Goal: Task Accomplishment & Management: Manage account settings

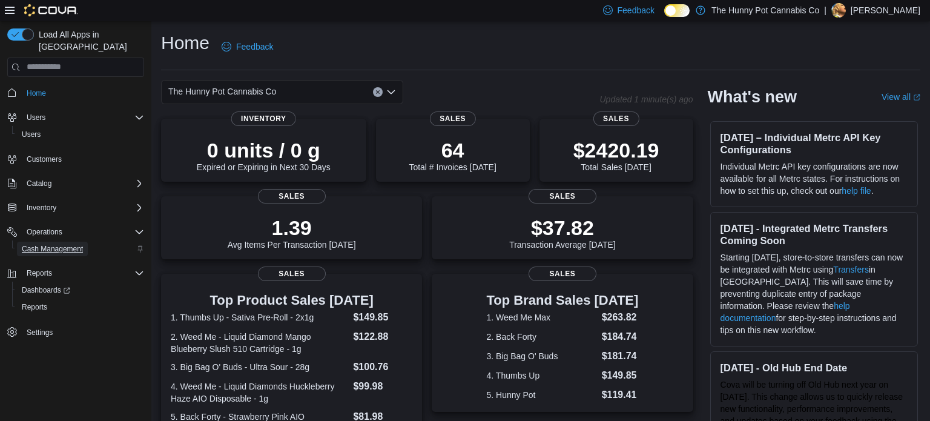
click at [47, 244] on span "Cash Management" at bounding box center [52, 249] width 61 height 10
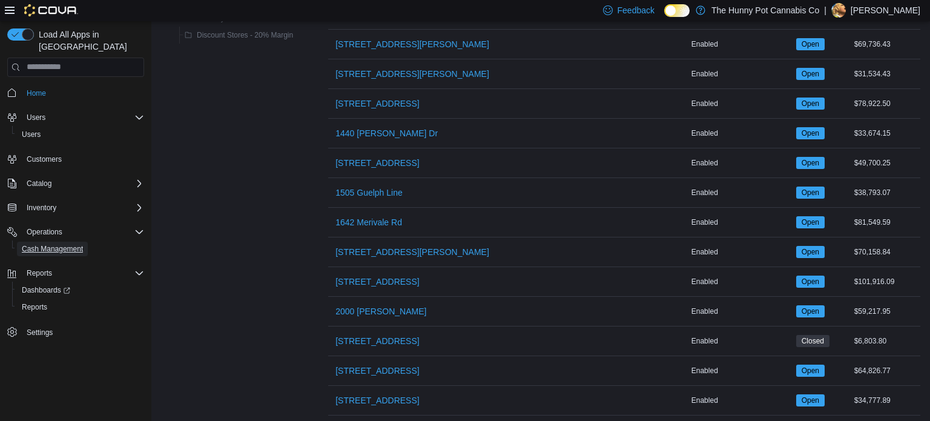
scroll to position [282, 0]
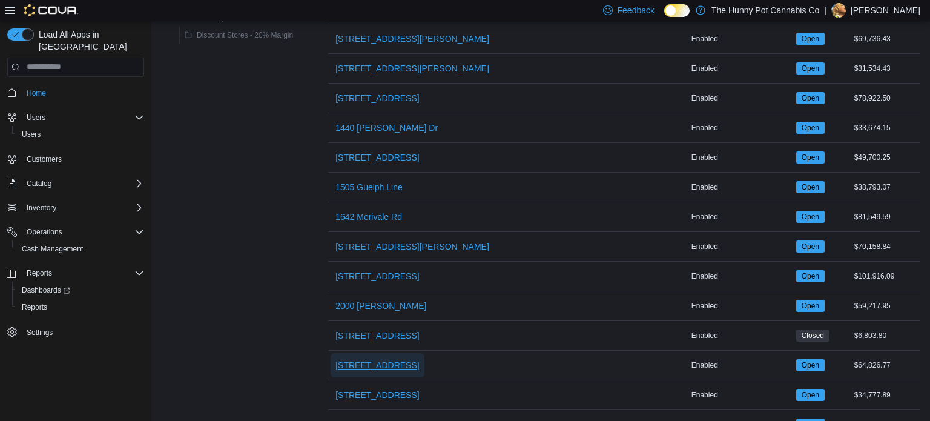
click at [377, 362] on span "[STREET_ADDRESS]" at bounding box center [377, 365] width 84 height 12
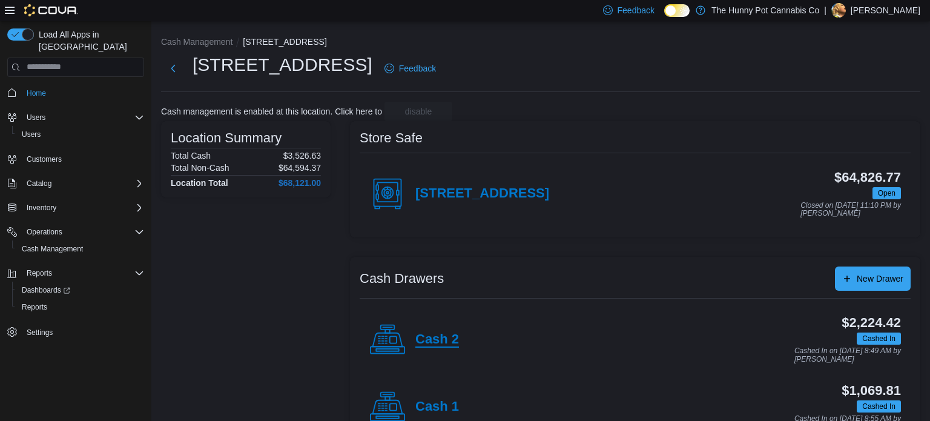
click at [446, 332] on h4 "Cash 2" at bounding box center [437, 340] width 44 height 16
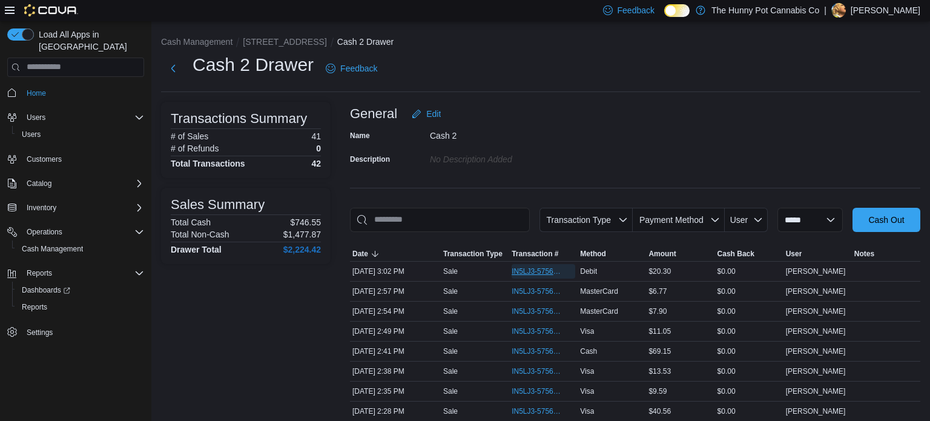
click at [546, 271] on span "IN5LJ3-5756234" at bounding box center [537, 271] width 51 height 10
click at [270, 45] on button "[STREET_ADDRESS]" at bounding box center [285, 42] width 84 height 10
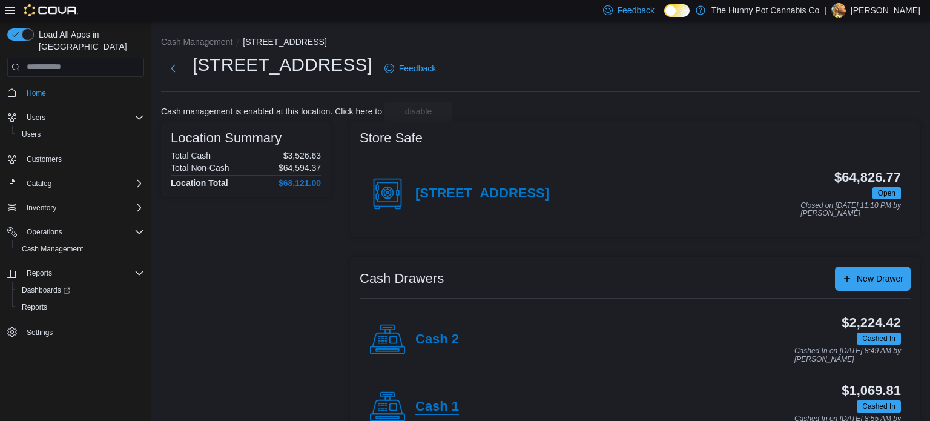
click at [449, 400] on h4 "Cash 1" at bounding box center [437, 407] width 44 height 16
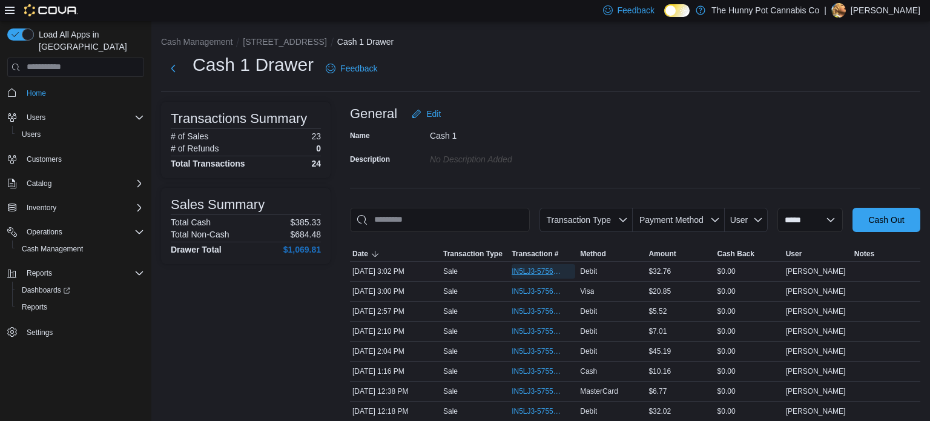
click at [548, 267] on span "IN5LJ3-5756232" at bounding box center [537, 271] width 51 height 10
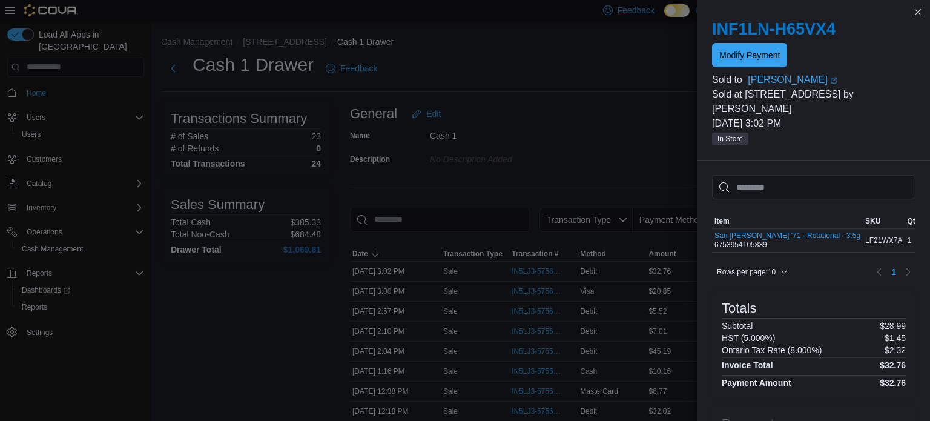
click at [722, 53] on span "Modify Payment" at bounding box center [749, 55] width 61 height 12
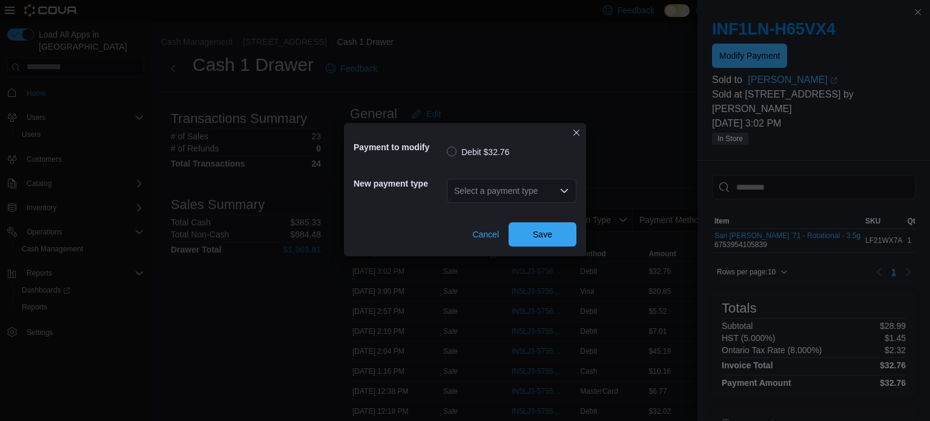
click at [503, 189] on div "Select a payment type" at bounding box center [512, 191] width 130 height 24
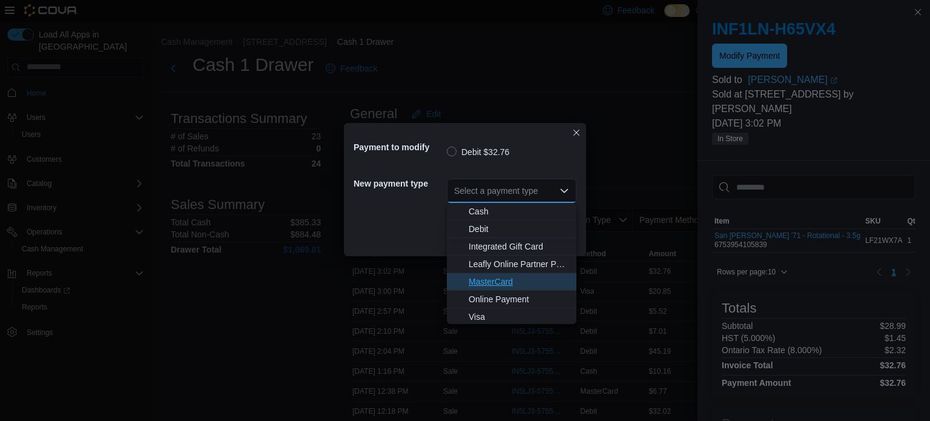
click at [487, 274] on button "MasterCard" at bounding box center [512, 282] width 130 height 18
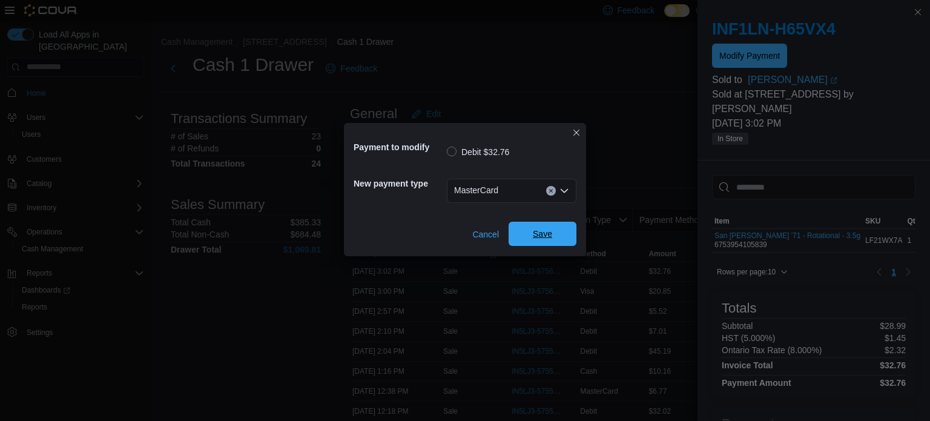
click at [560, 228] on span "Save" at bounding box center [542, 234] width 53 height 24
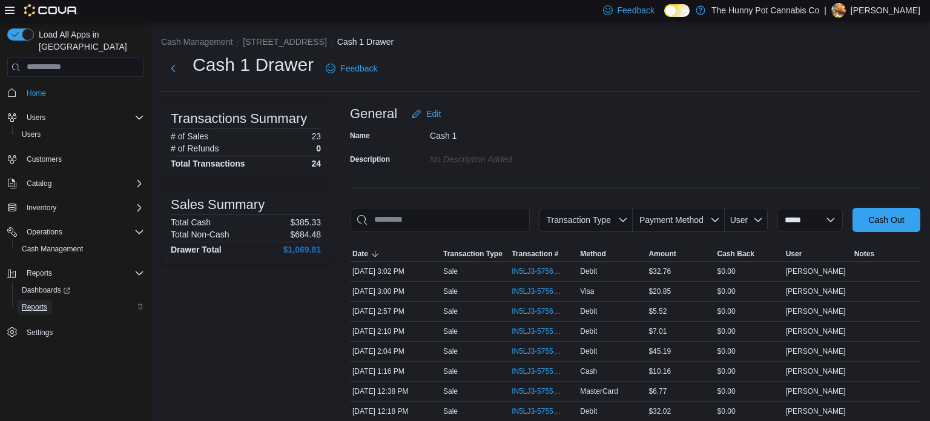
click at [33, 302] on span "Reports" at bounding box center [34, 307] width 25 height 10
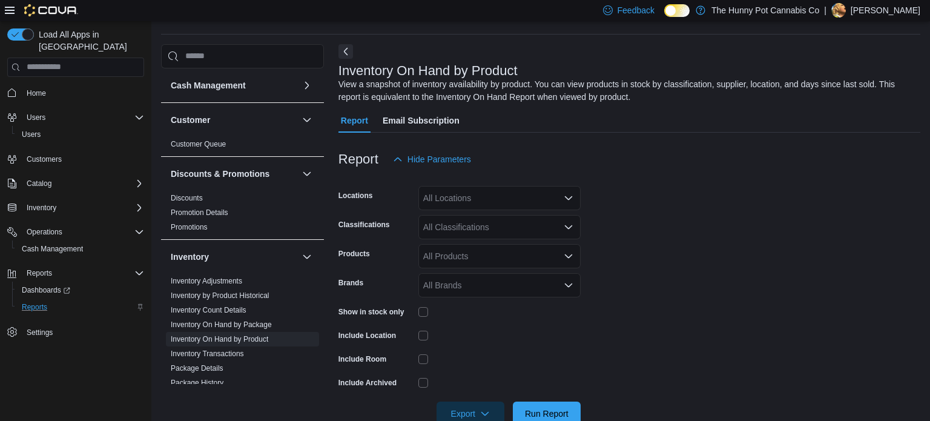
scroll to position [41, 0]
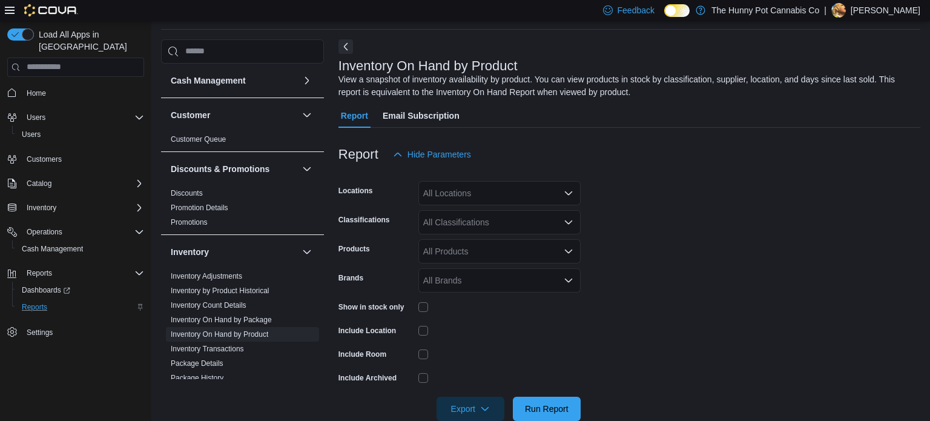
click at [460, 187] on div "All Locations" at bounding box center [499, 193] width 162 height 24
type input "***"
click at [466, 208] on span "[STREET_ADDRESS]" at bounding box center [486, 214] width 84 height 12
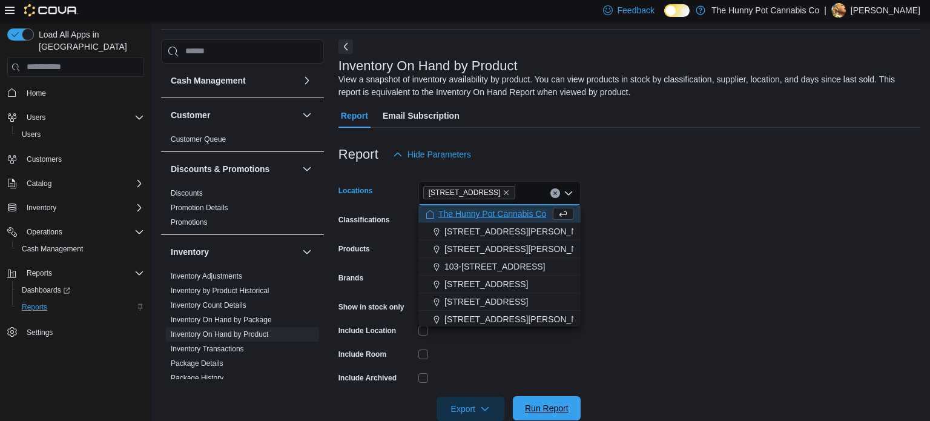
click at [556, 408] on span "Run Report" at bounding box center [547, 408] width 44 height 12
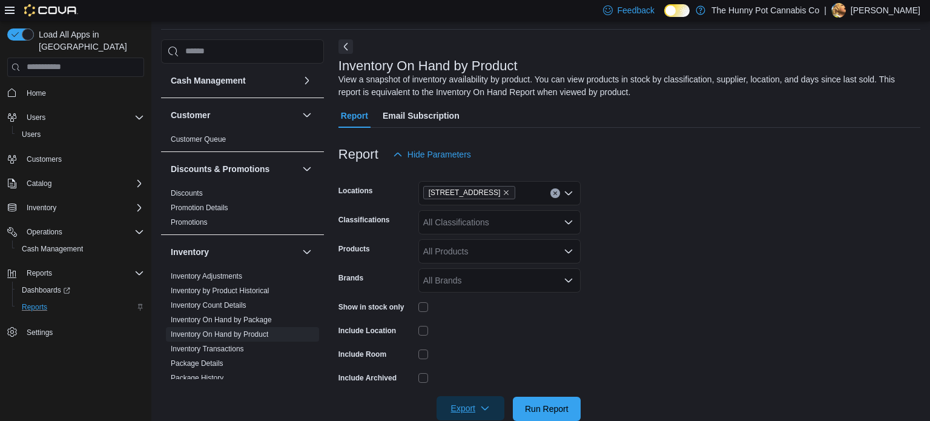
click at [472, 398] on span "Export" at bounding box center [470, 408] width 53 height 24
click at [478, 341] on button "Export to Excel" at bounding box center [472, 334] width 69 height 24
click at [48, 244] on span "Cash Management" at bounding box center [52, 249] width 61 height 10
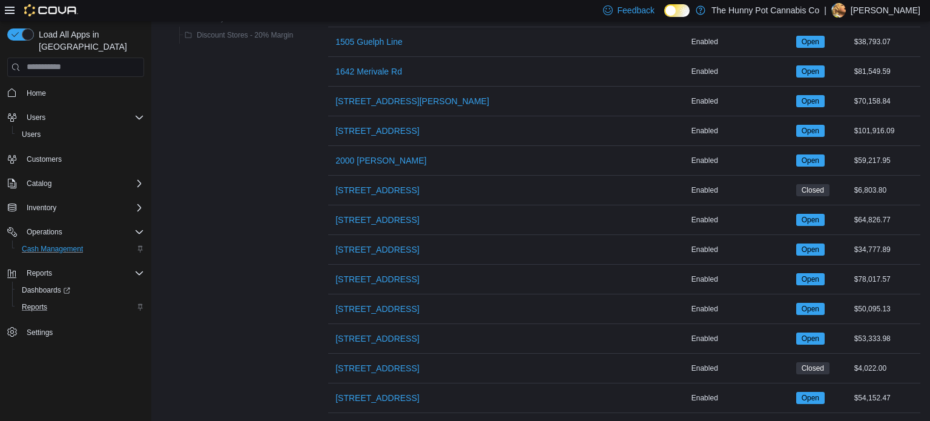
scroll to position [435, 0]
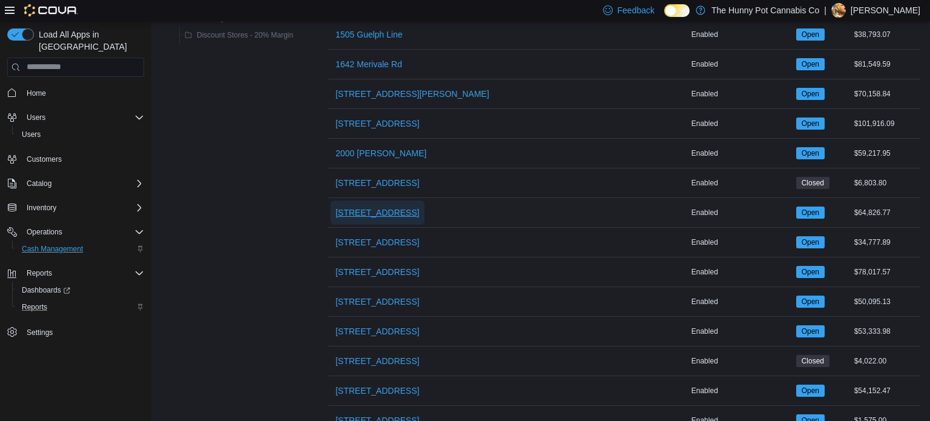
click at [383, 210] on span "[STREET_ADDRESS]" at bounding box center [377, 212] width 84 height 12
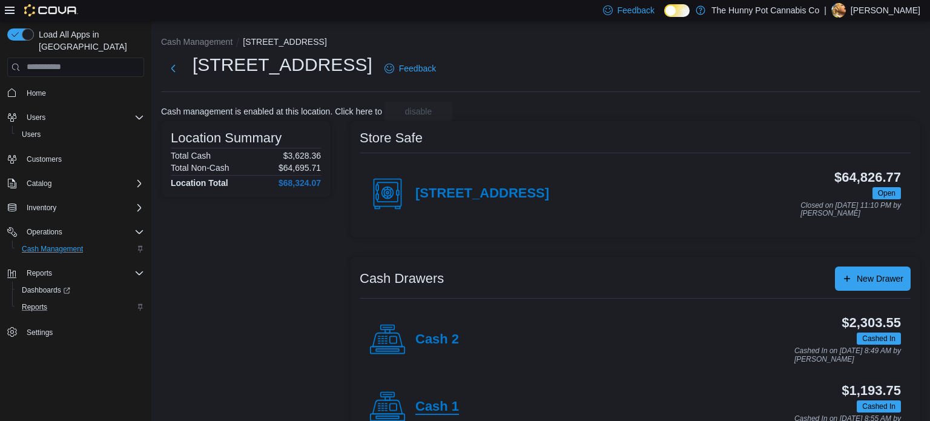
click at [437, 407] on h4 "Cash 1" at bounding box center [437, 407] width 44 height 16
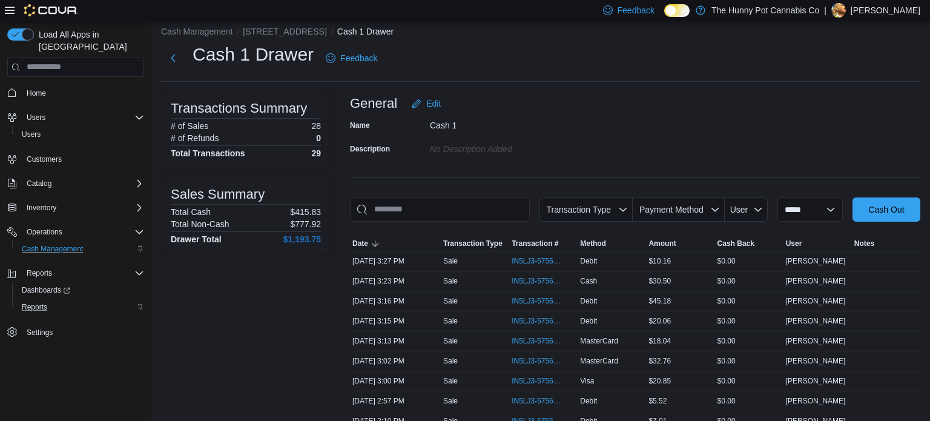
scroll to position [12, 0]
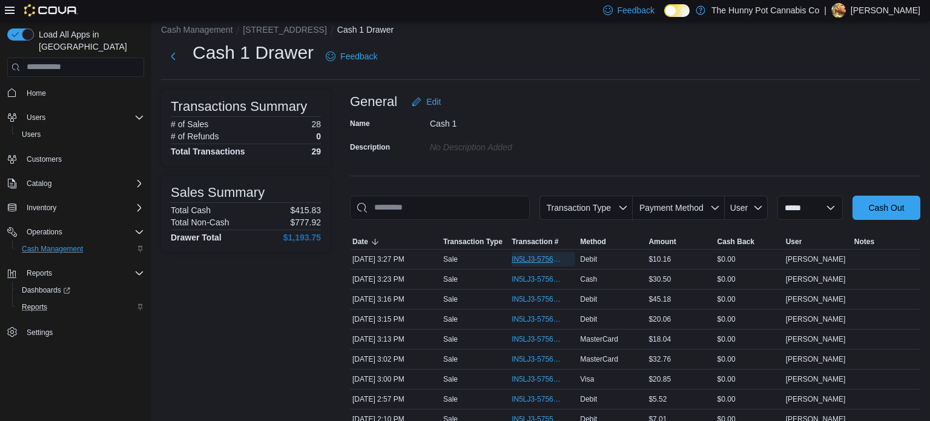
click at [538, 257] on span "IN5LJ3-5756387" at bounding box center [537, 259] width 51 height 10
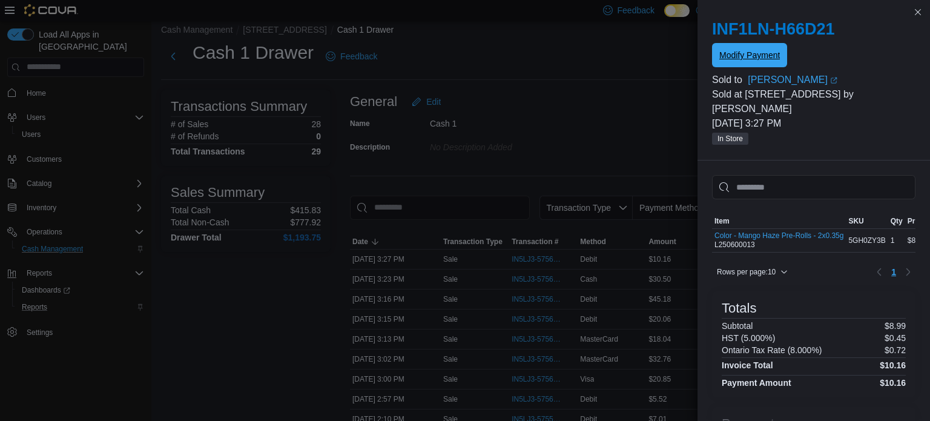
click at [728, 51] on span "Modify Payment" at bounding box center [749, 55] width 61 height 12
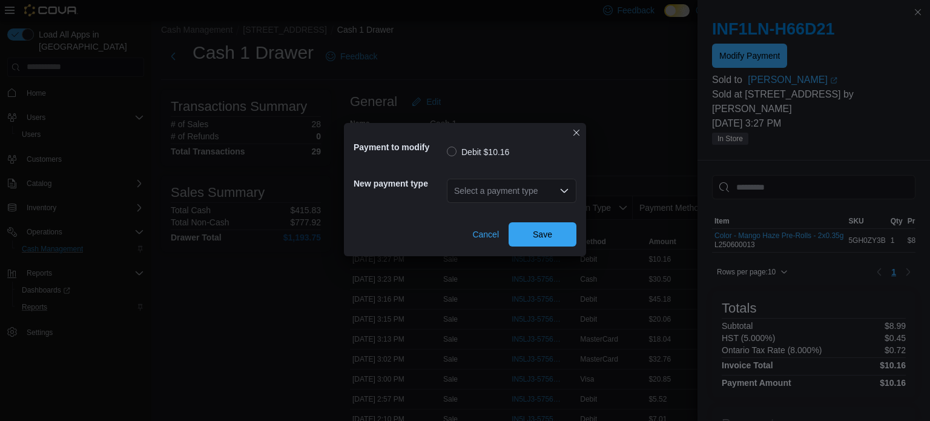
click at [468, 188] on div "Select a payment type" at bounding box center [512, 191] width 130 height 24
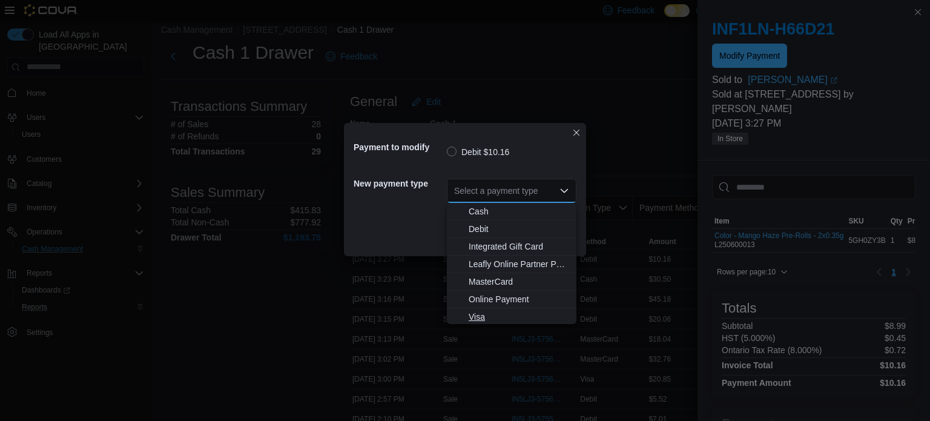
click at [477, 314] on span "Visa" at bounding box center [519, 317] width 101 height 12
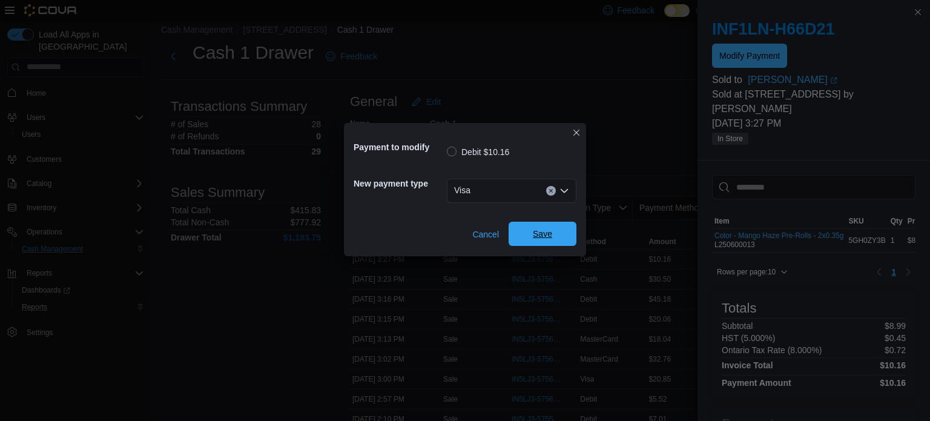
click at [541, 237] on span "Save" at bounding box center [542, 234] width 19 height 12
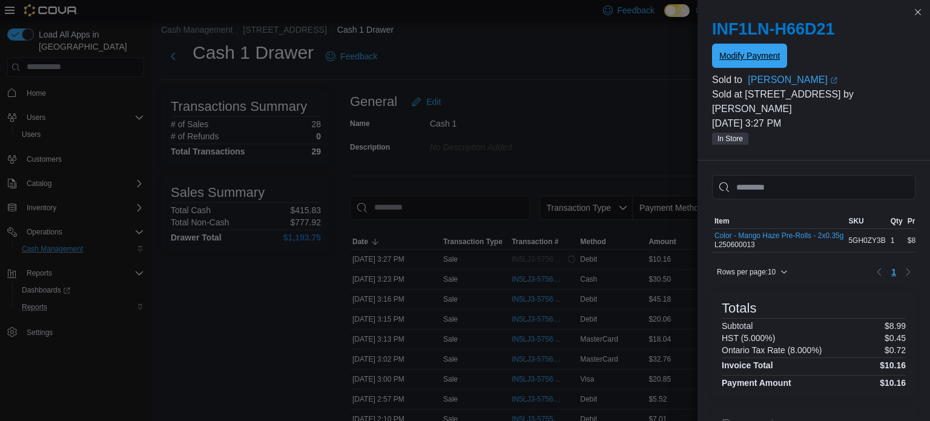
scroll to position [0, 0]
